Goal: Transaction & Acquisition: Purchase product/service

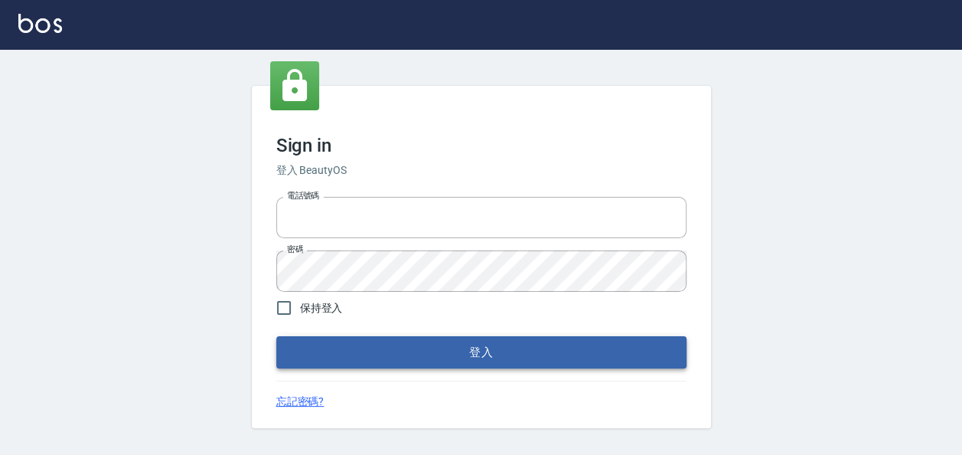
type input "22257997"
click at [338, 358] on button "登入" at bounding box center [481, 352] width 410 height 32
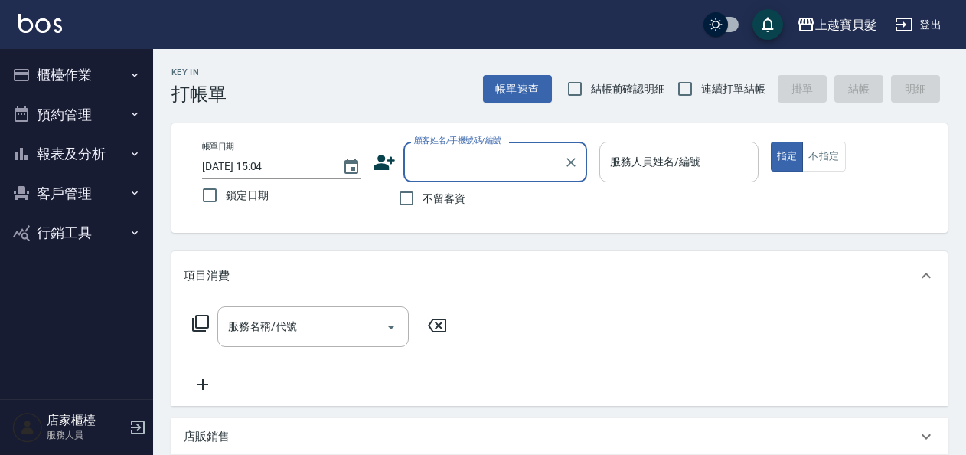
click at [657, 159] on input "服務人員姓名/編號" at bounding box center [678, 162] width 145 height 27
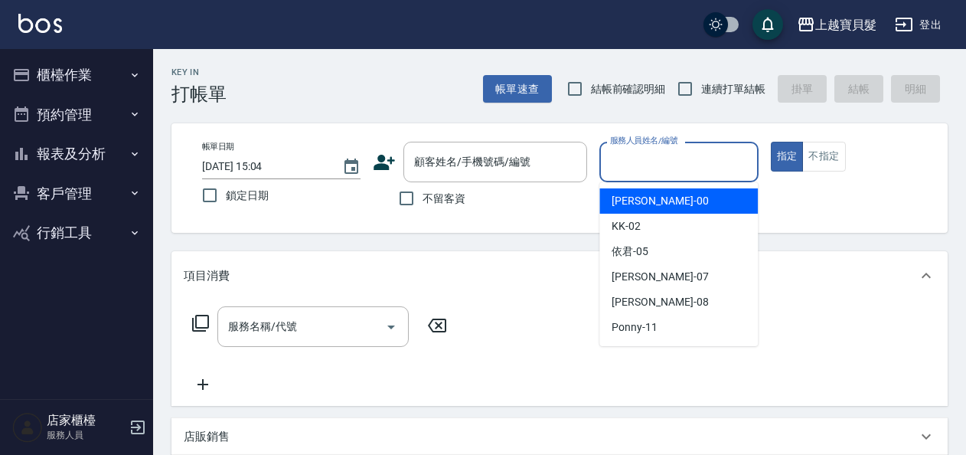
click at [635, 194] on span "小華 -00" at bounding box center [660, 201] width 96 height 16
type input "小華-00"
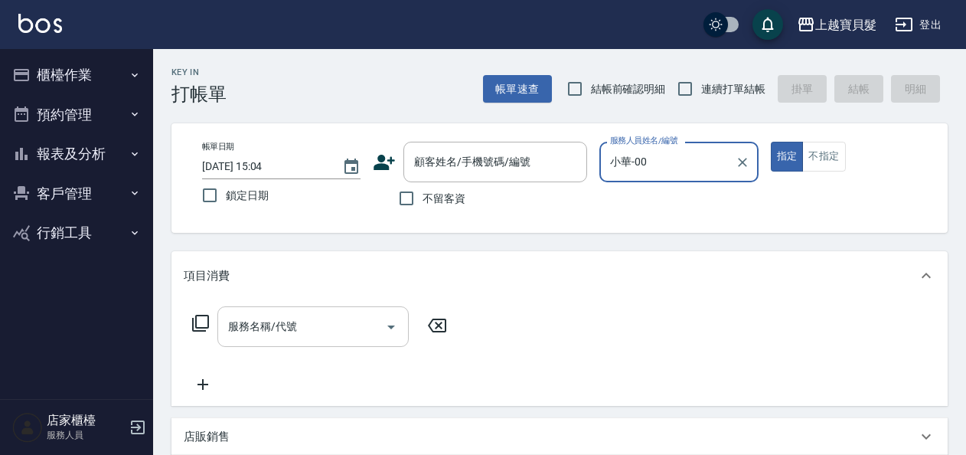
click at [290, 331] on input "服務名稱/代號" at bounding box center [301, 326] width 155 height 27
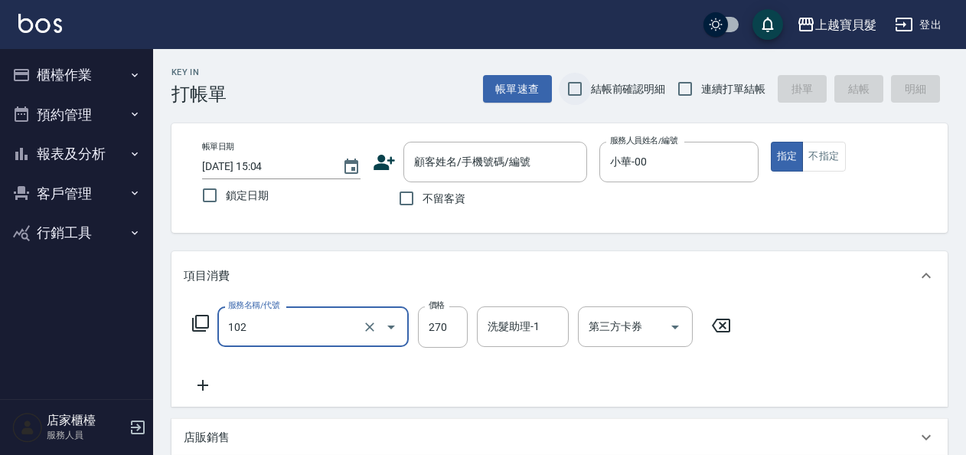
type input "洗+潤絲(102)"
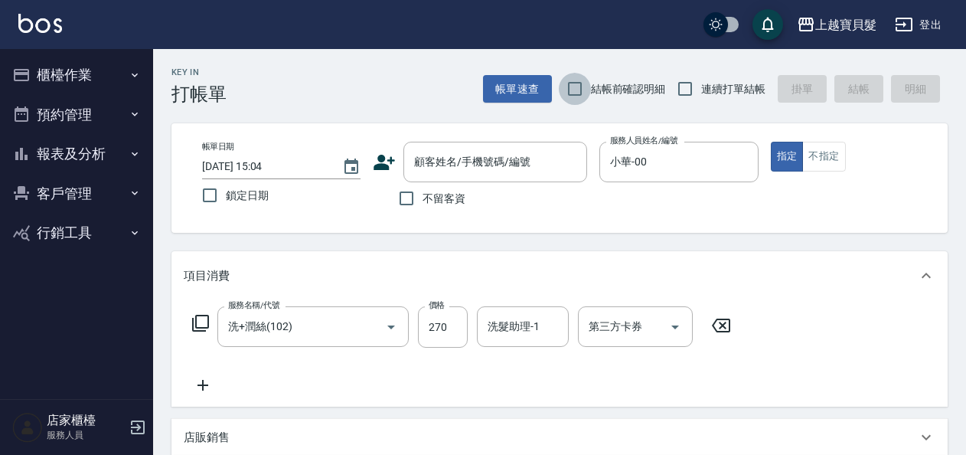
drag, startPoint x: 568, startPoint y: 95, endPoint x: 694, endPoint y: 92, distance: 126.3
click at [570, 95] on input "結帳前確認明細" at bounding box center [575, 89] width 32 height 32
checkbox input "true"
drag, startPoint x: 681, startPoint y: 84, endPoint x: 550, endPoint y: 135, distance: 141.0
click at [681, 84] on input "連續打單結帳" at bounding box center [685, 89] width 32 height 32
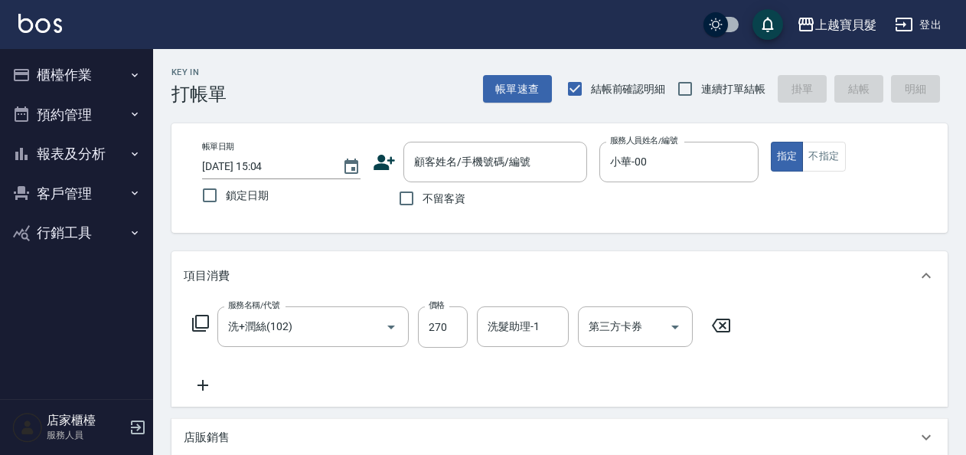
checkbox input "true"
click at [413, 197] on input "不留客資" at bounding box center [406, 198] width 32 height 32
checkbox input "true"
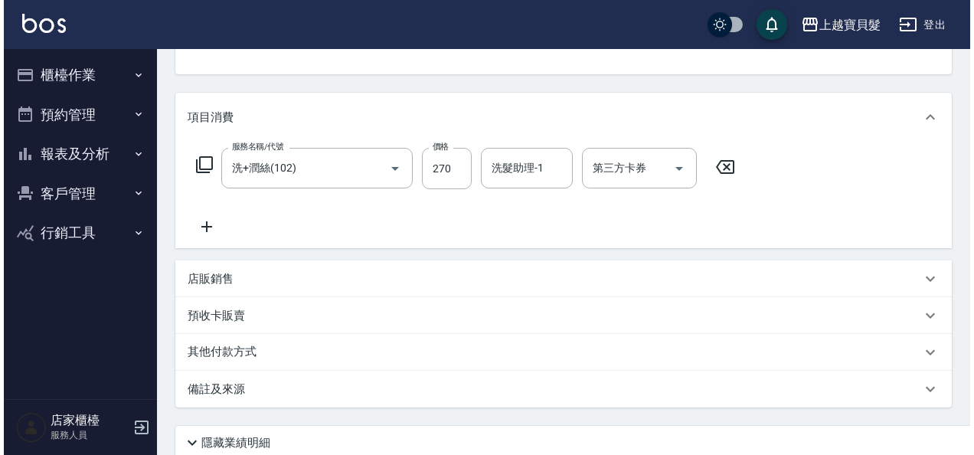
scroll to position [282, 0]
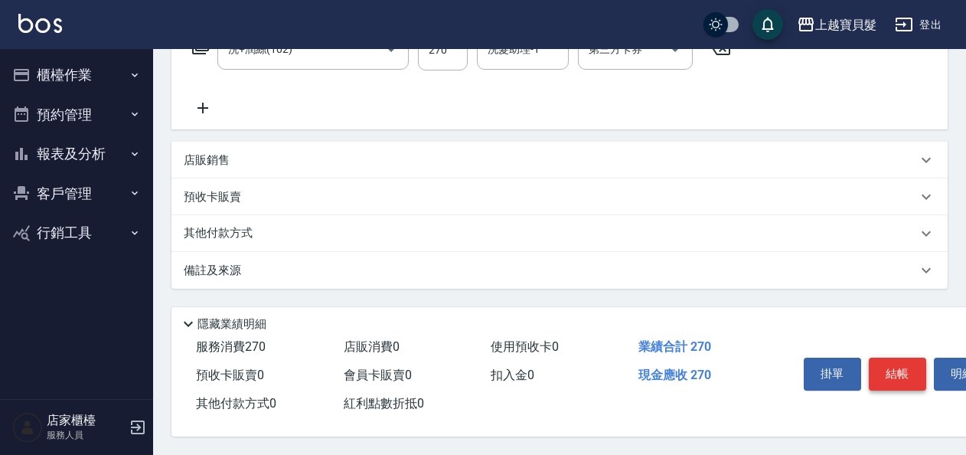
click at [879, 369] on button "結帳" at bounding box center [897, 374] width 57 height 32
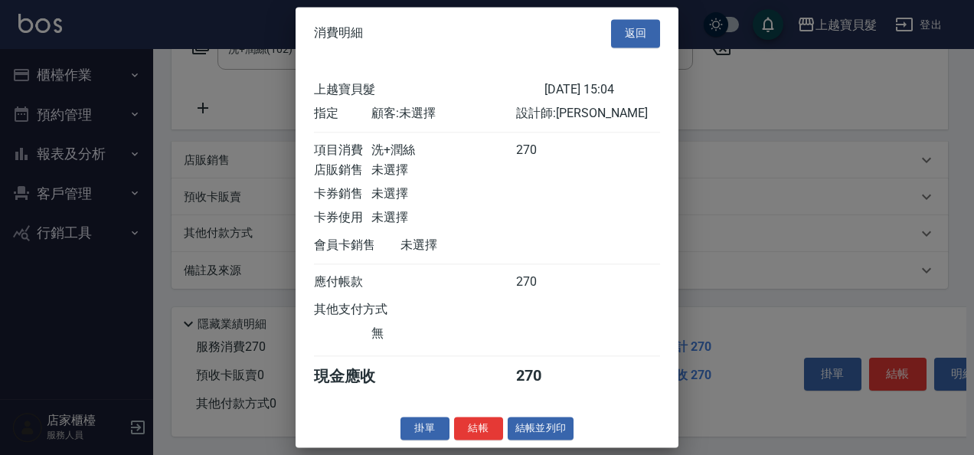
scroll to position [4, 0]
click at [546, 423] on div "消費明細 返回 上越寶貝髮 [DATE] 15:04 指定 顧客: 未選擇 設計師: 小華 項目消費 洗+潤絲 270 店販銷售 未選擇 卡券銷售 未選擇 卡…" at bounding box center [486, 227] width 383 height 440
click at [544, 427] on button "結帳並列印" at bounding box center [541, 428] width 67 height 24
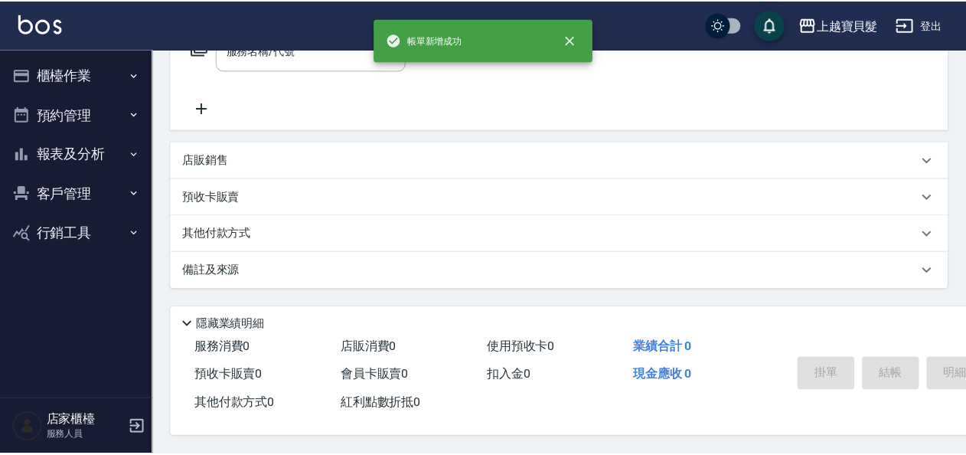
scroll to position [0, 0]
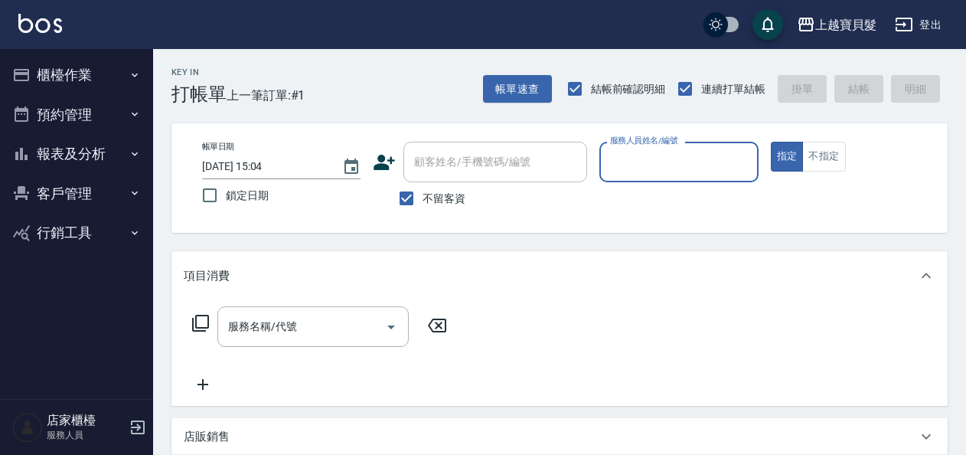
click at [622, 156] on input "服務人員姓名/編號" at bounding box center [678, 162] width 145 height 27
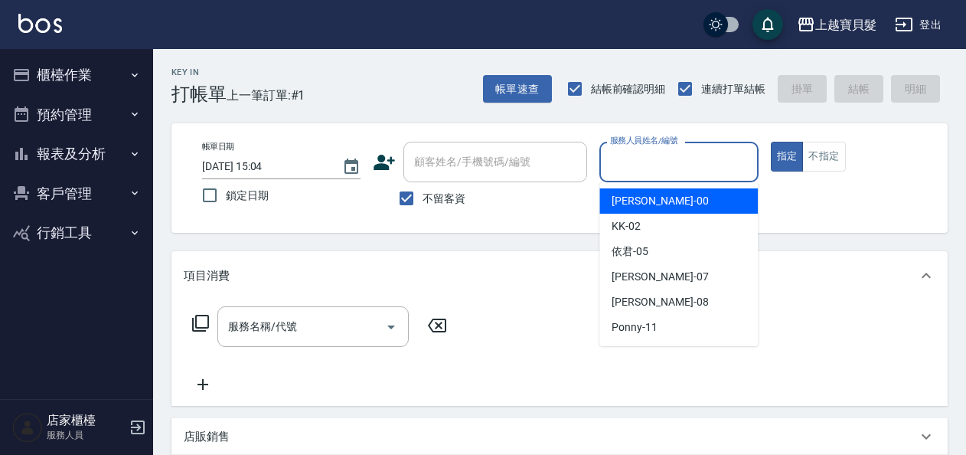
click at [632, 194] on span "小華 -00" at bounding box center [660, 201] width 96 height 16
type input "小華-00"
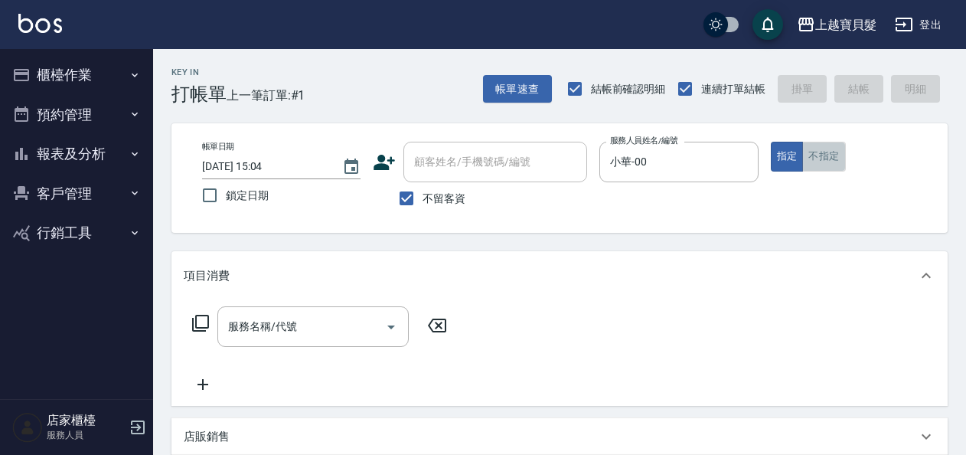
click at [831, 152] on button "不指定" at bounding box center [823, 157] width 43 height 30
click at [300, 332] on input "服務名稱/代號" at bounding box center [301, 326] width 155 height 27
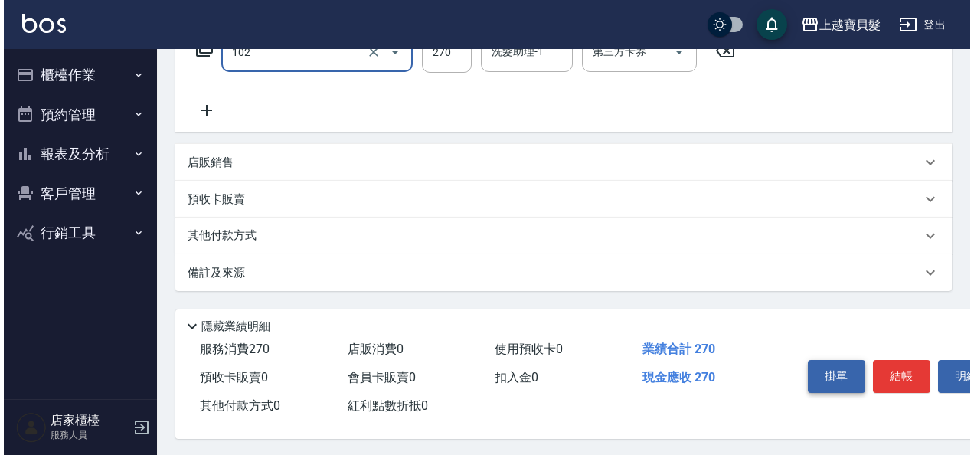
scroll to position [282, 0]
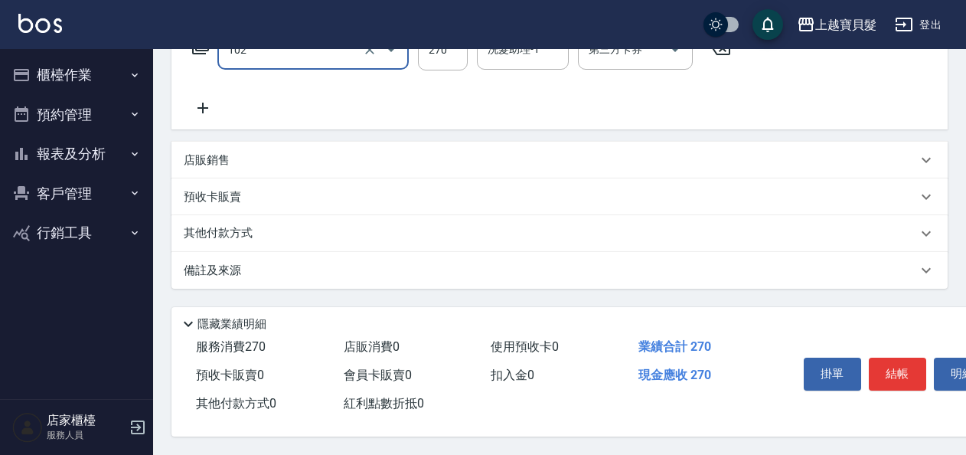
type input "洗+潤絲(102)"
click at [909, 351] on div "掛單 結帳 明細" at bounding box center [898, 375] width 200 height 48
click at [884, 363] on button "結帳" at bounding box center [897, 374] width 57 height 32
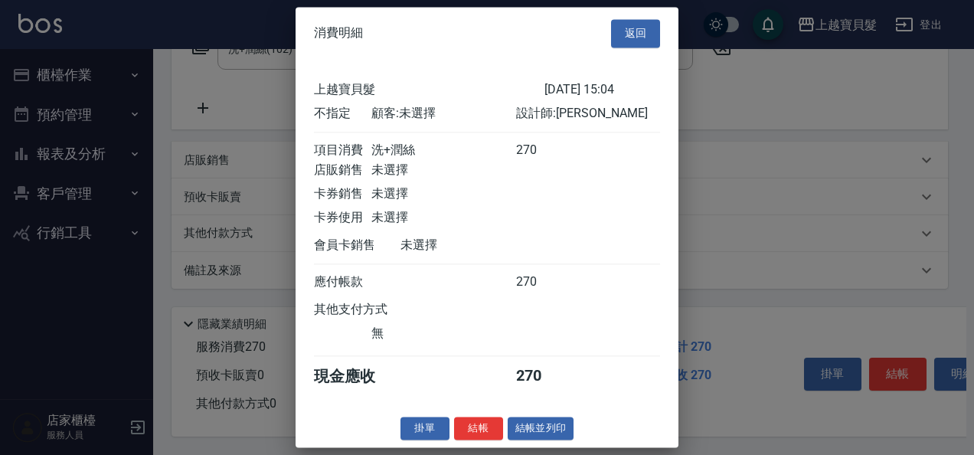
scroll to position [4, 0]
click at [528, 432] on button "結帳並列印" at bounding box center [541, 428] width 67 height 24
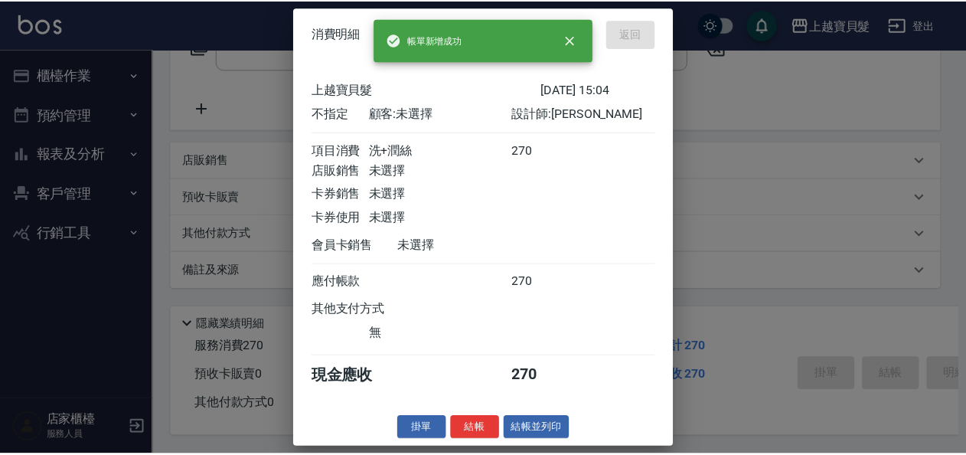
scroll to position [0, 0]
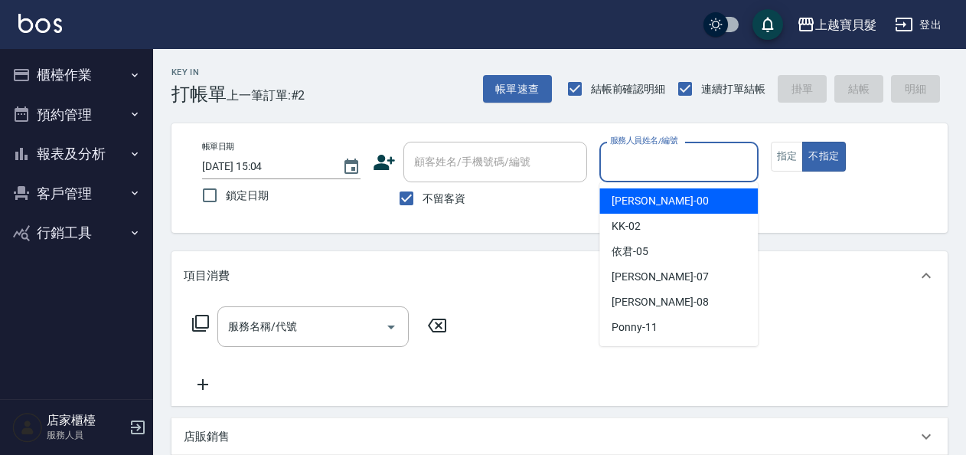
click at [638, 155] on input "服務人員姓名/編號" at bounding box center [678, 162] width 145 height 27
drag, startPoint x: 633, startPoint y: 199, endPoint x: 434, endPoint y: 253, distance: 206.1
click at [632, 199] on span "小華 -00" at bounding box center [660, 201] width 96 height 16
type input "小華-00"
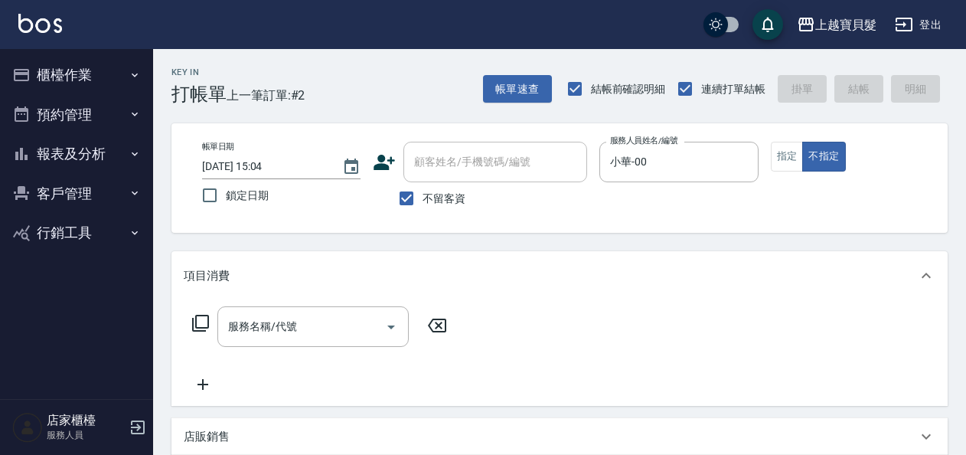
click at [205, 323] on icon at bounding box center [200, 323] width 18 height 18
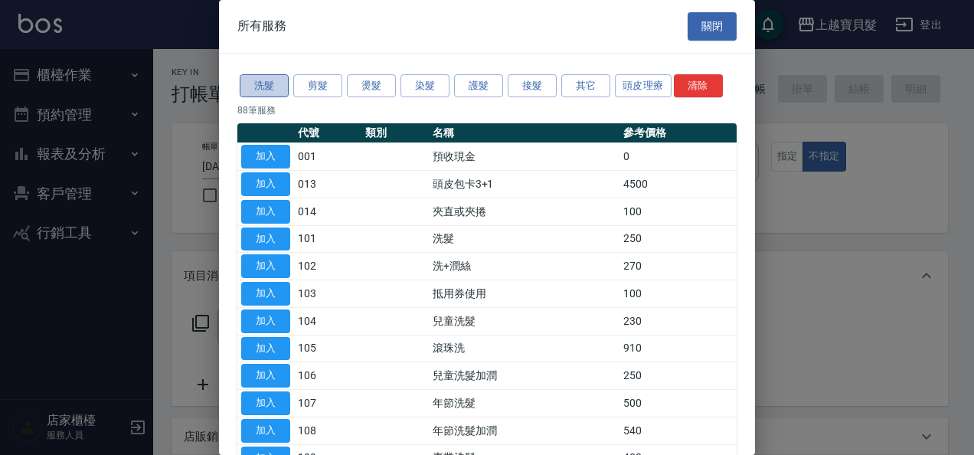
click at [273, 87] on button "洗髮" at bounding box center [264, 86] width 49 height 24
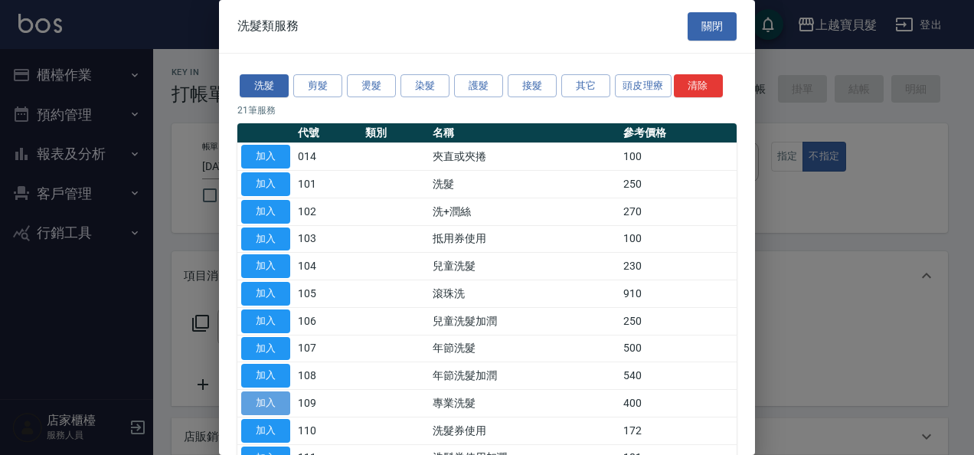
drag, startPoint x: 267, startPoint y: 391, endPoint x: 291, endPoint y: 364, distance: 36.4
click at [268, 391] on button "加入" at bounding box center [265, 403] width 49 height 24
type input "專業洗髮(109)"
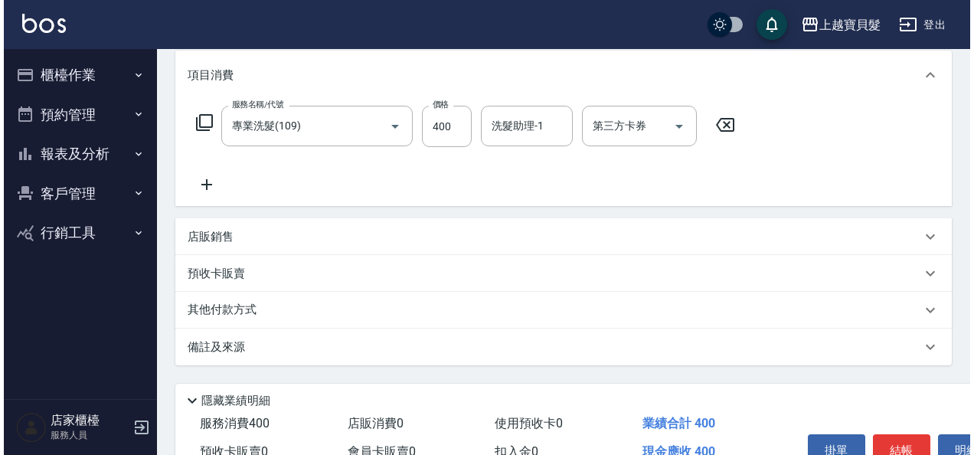
scroll to position [282, 0]
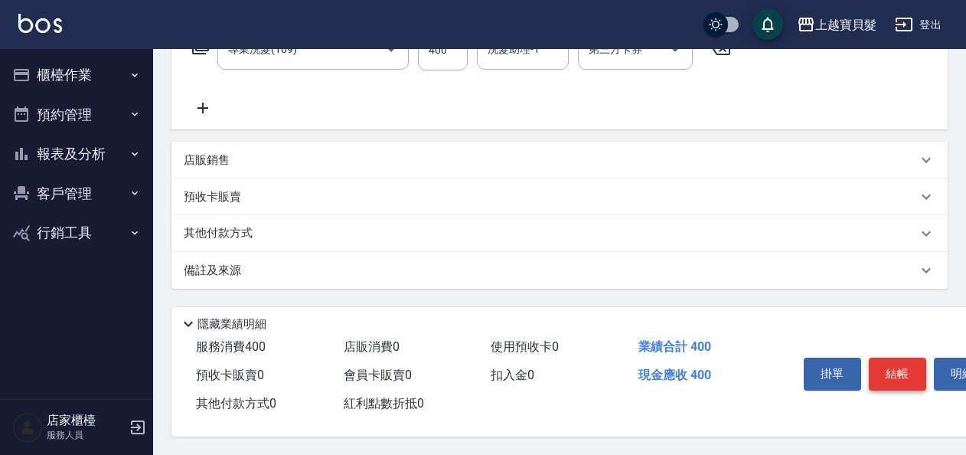
click at [878, 375] on button "結帳" at bounding box center [897, 374] width 57 height 32
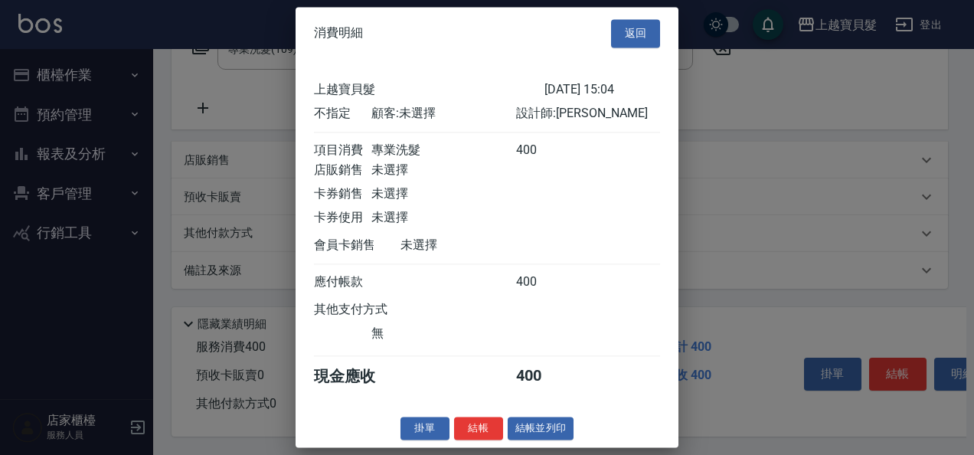
scroll to position [4, 0]
click at [560, 431] on button "結帳並列印" at bounding box center [541, 428] width 67 height 24
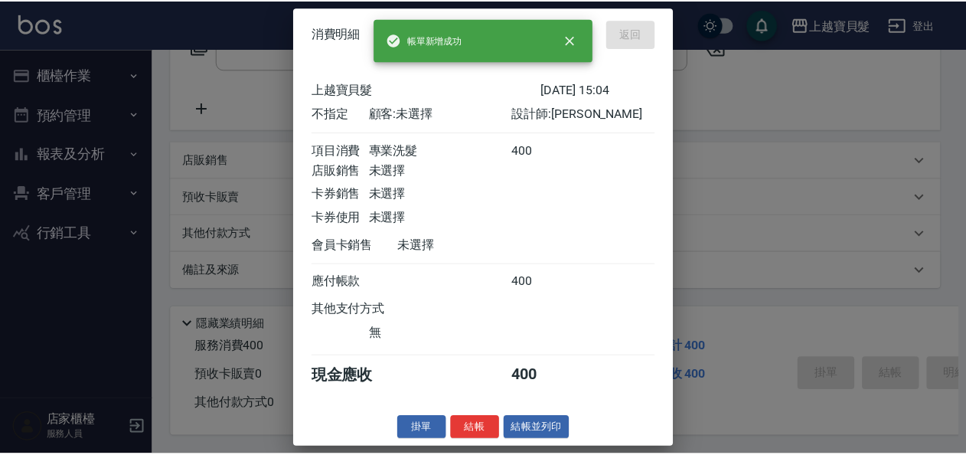
scroll to position [0, 0]
